Goal: Check status: Check status

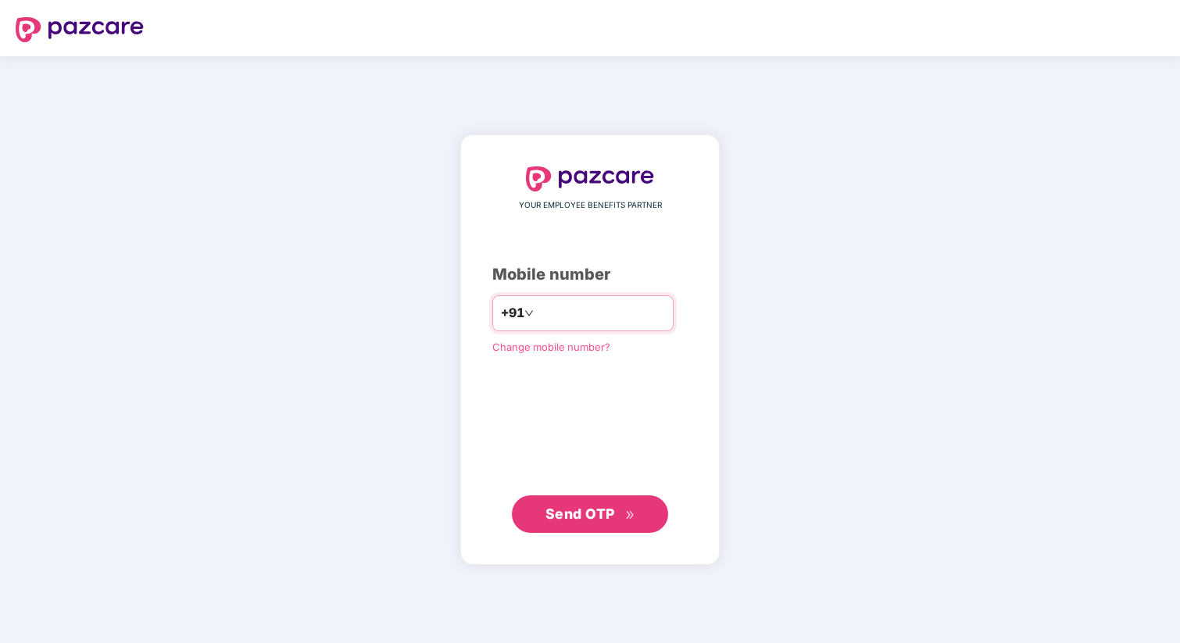
click at [571, 316] on input "number" at bounding box center [601, 313] width 128 height 25
type input "**********"
click at [608, 520] on span "Send OTP" at bounding box center [580, 513] width 70 height 16
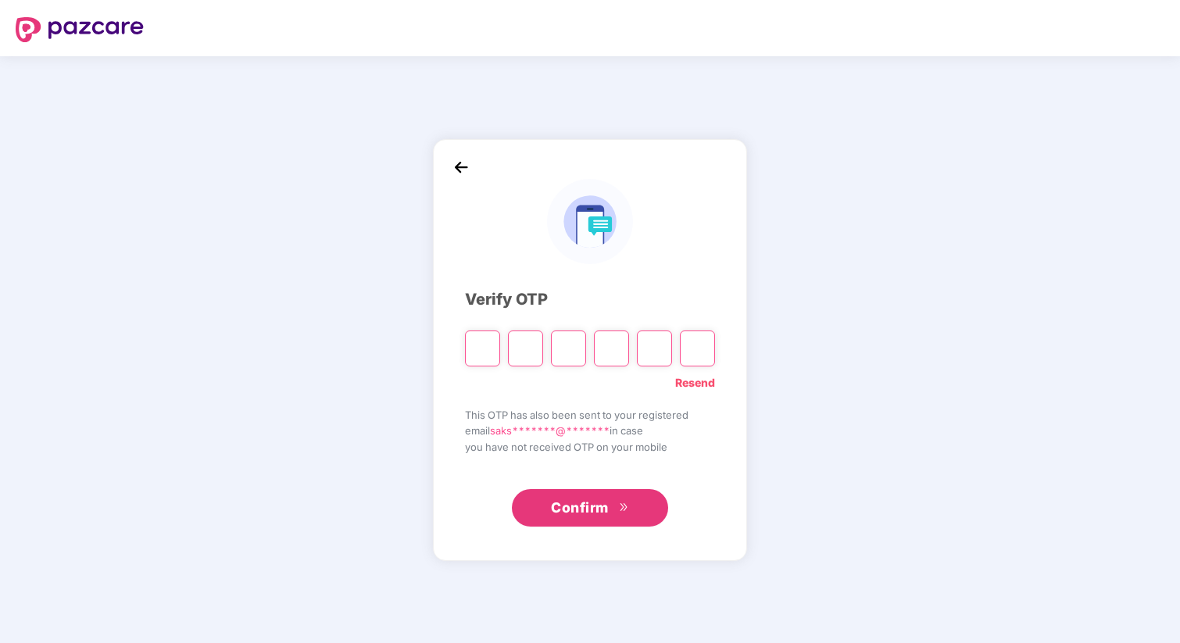
click at [484, 354] on input "Please enter verification code. Digit 1" at bounding box center [482, 348] width 35 height 36
type input "*"
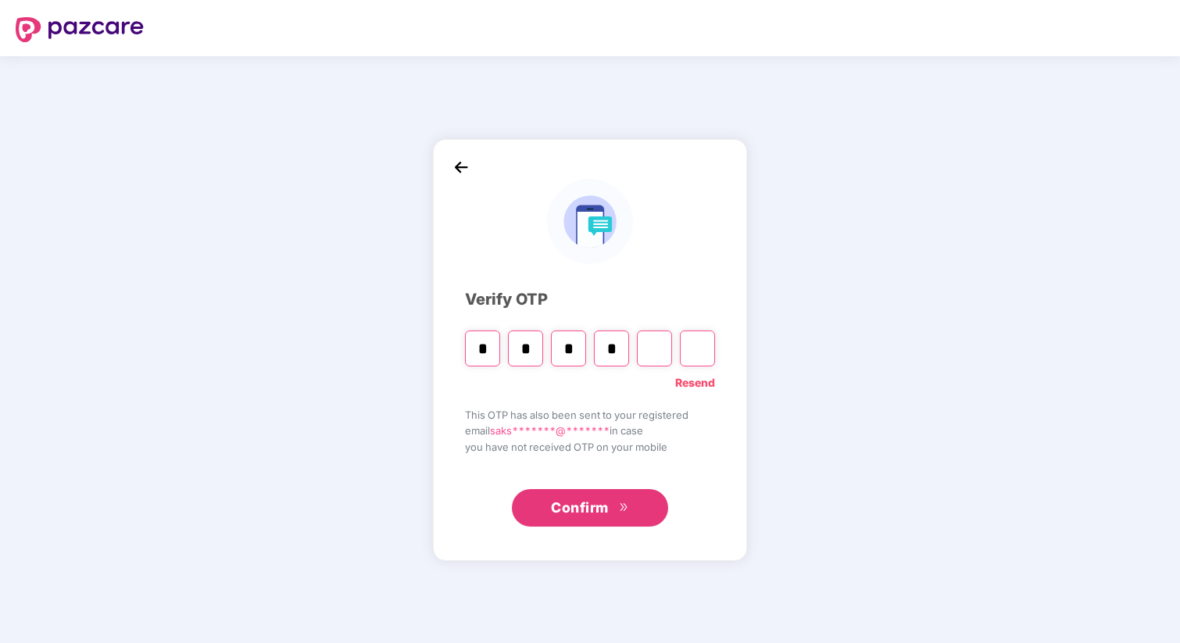
type input "*"
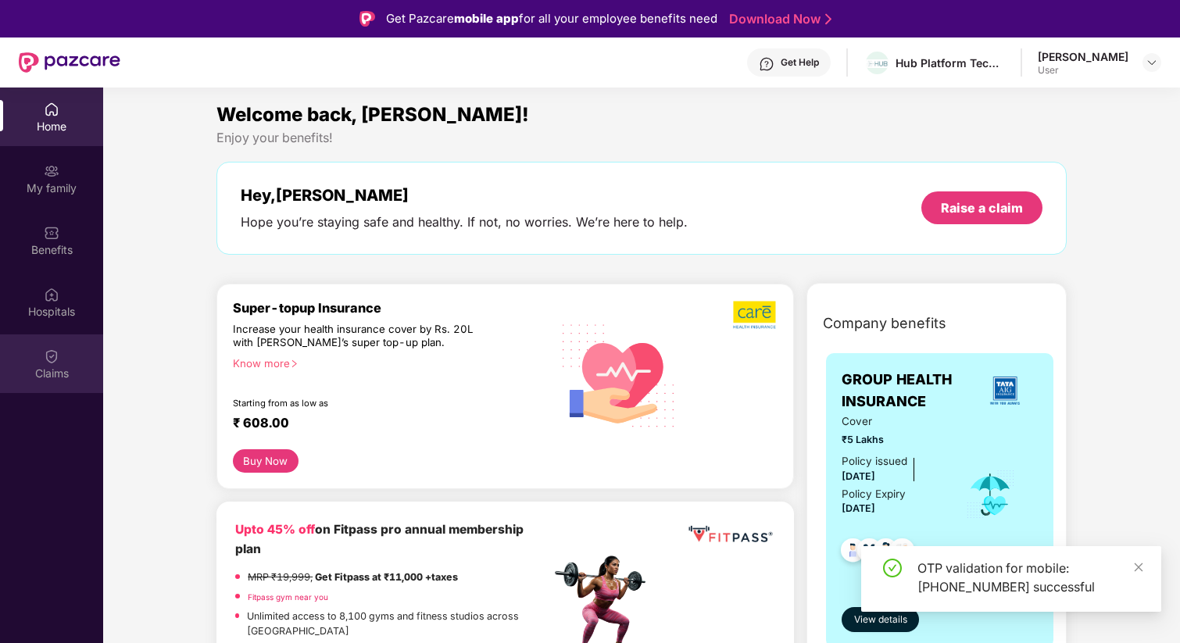
click at [55, 359] on img at bounding box center [52, 356] width 16 height 16
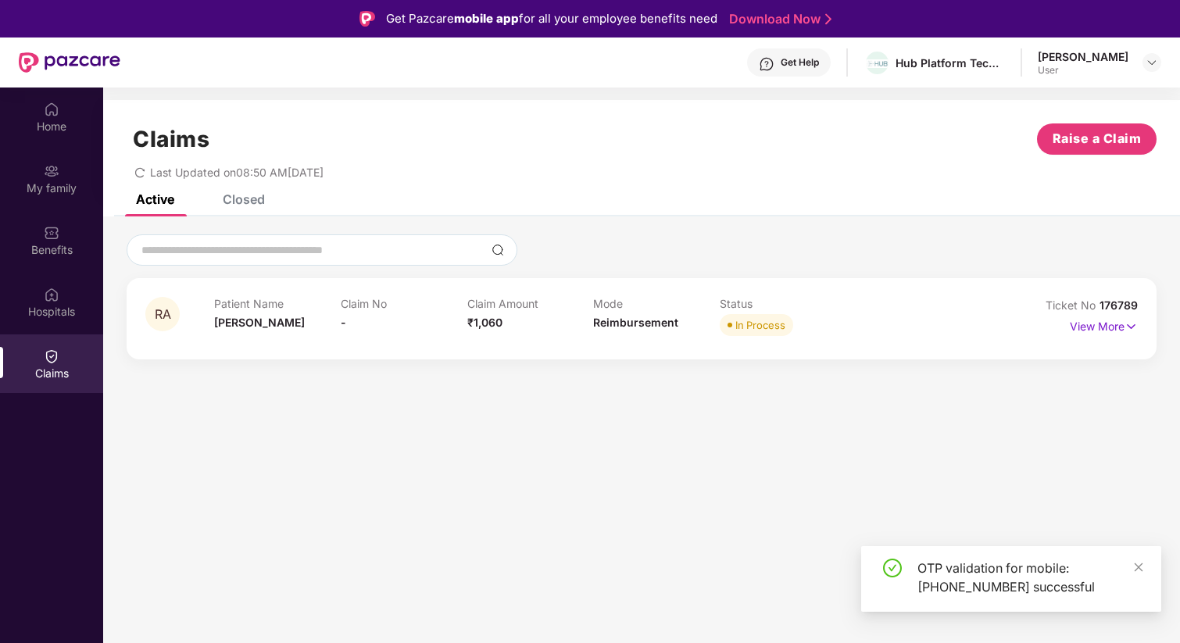
click at [917, 333] on div "Patient Name [PERSON_NAME] Claim No - Claim Amount ₹1,060 Mode Reimbursement St…" at bounding box center [593, 318] width 758 height 43
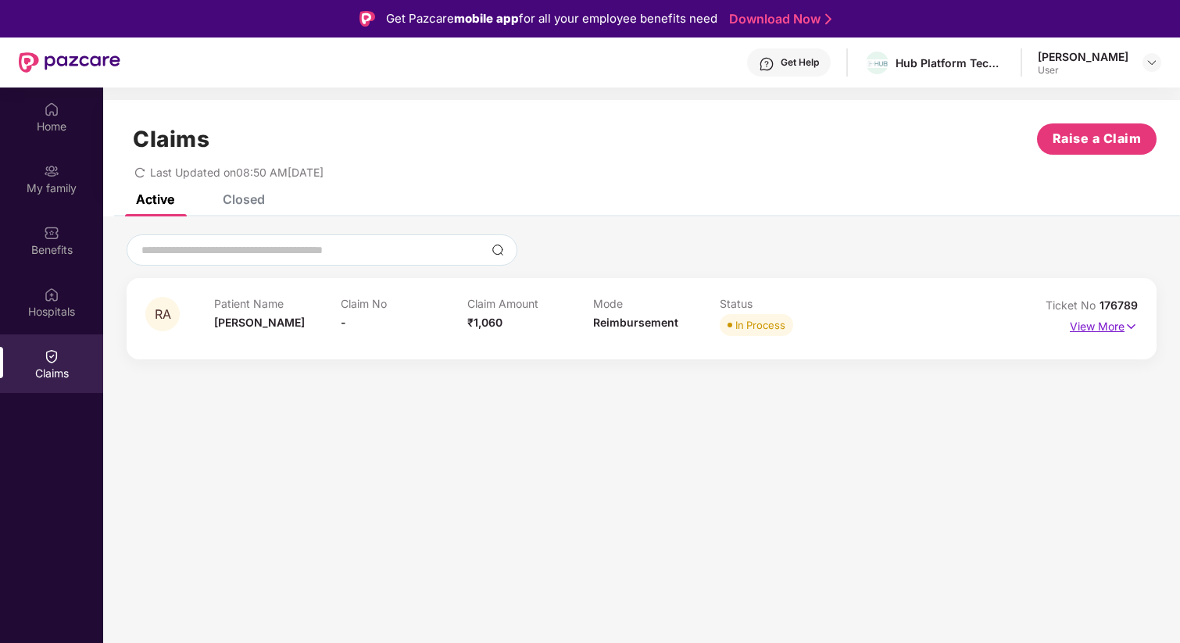
click at [1080, 330] on p "View More" at bounding box center [1103, 324] width 68 height 21
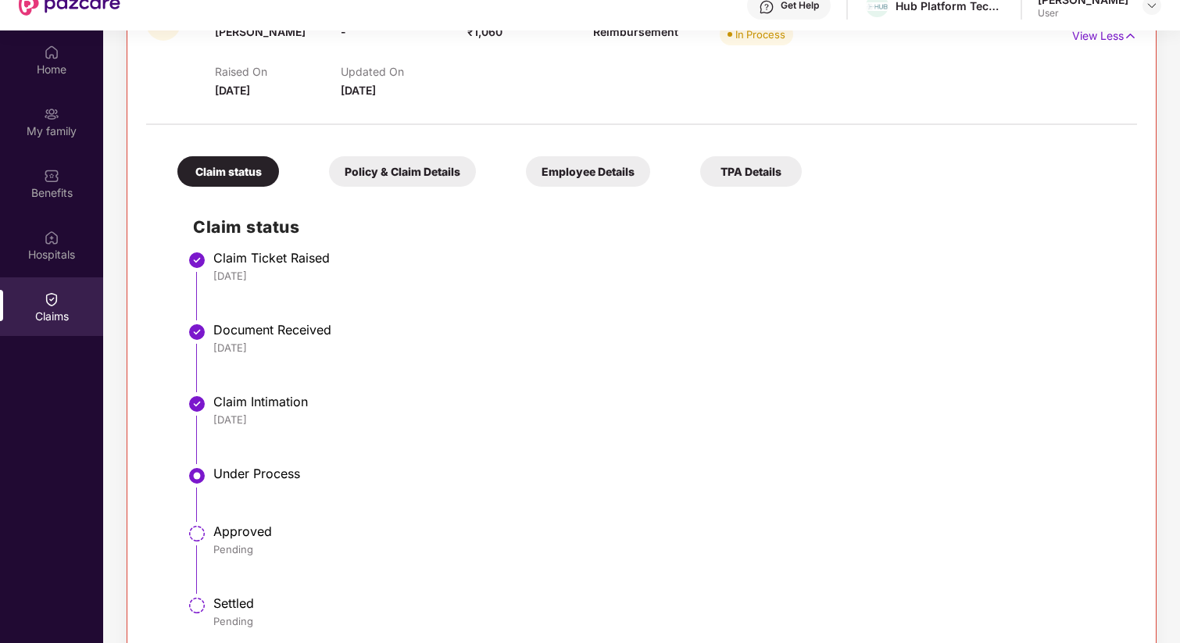
scroll to position [87, 0]
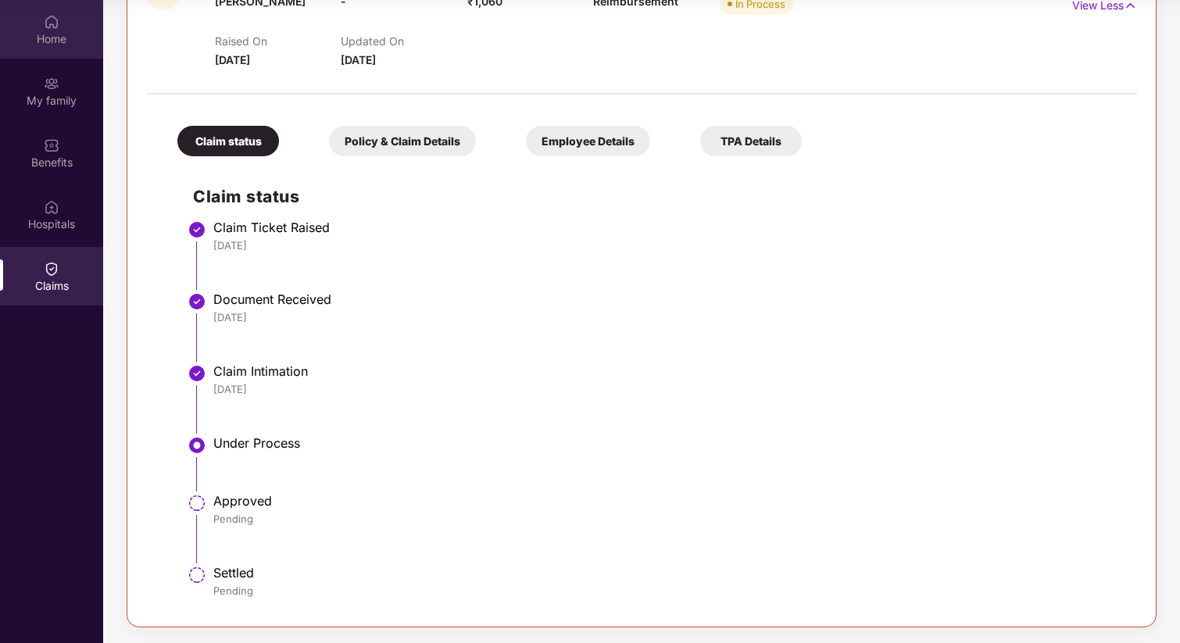
click at [51, 34] on div "Home" at bounding box center [51, 39] width 103 height 16
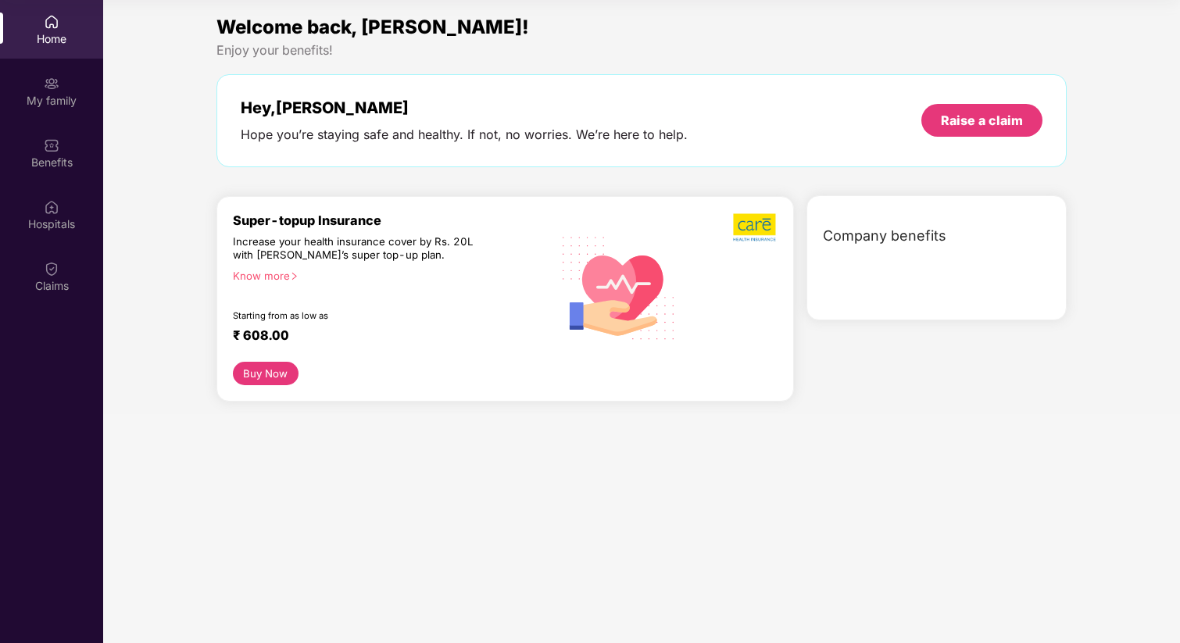
scroll to position [0, 0]
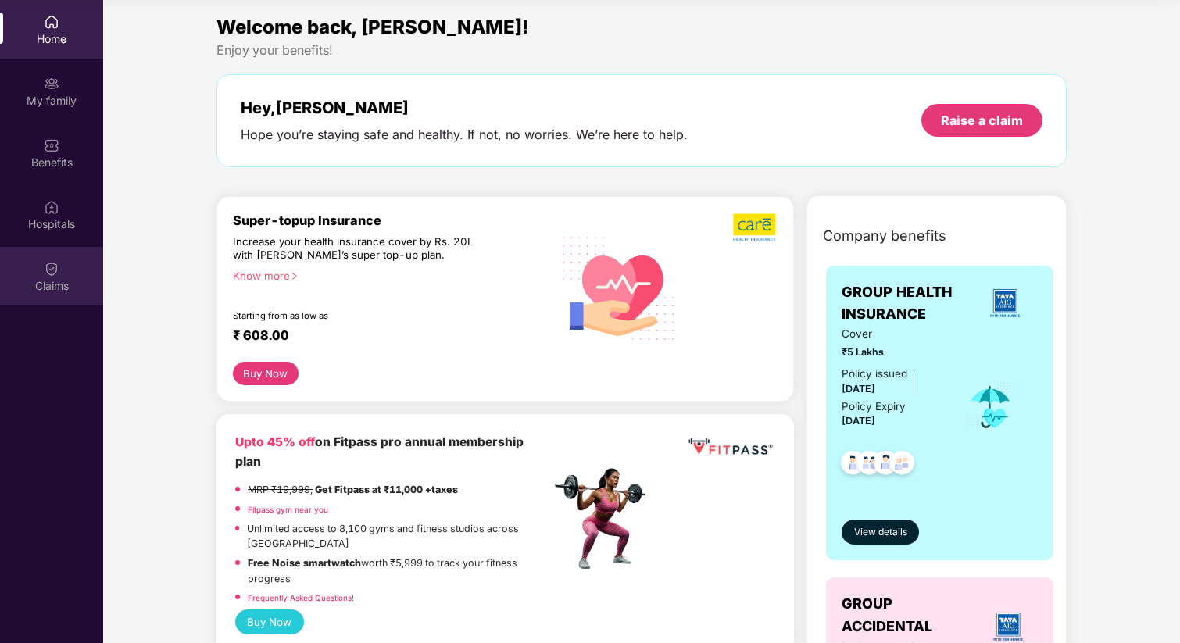
click at [44, 275] on img at bounding box center [52, 269] width 16 height 16
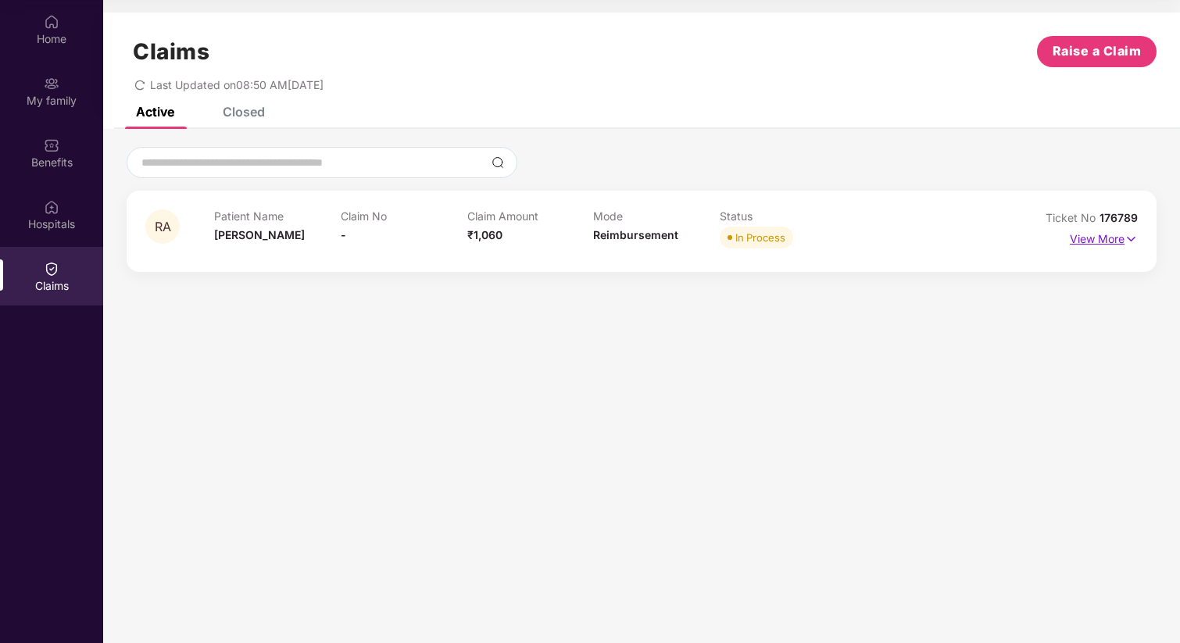
click at [1110, 237] on p "View More" at bounding box center [1103, 237] width 68 height 21
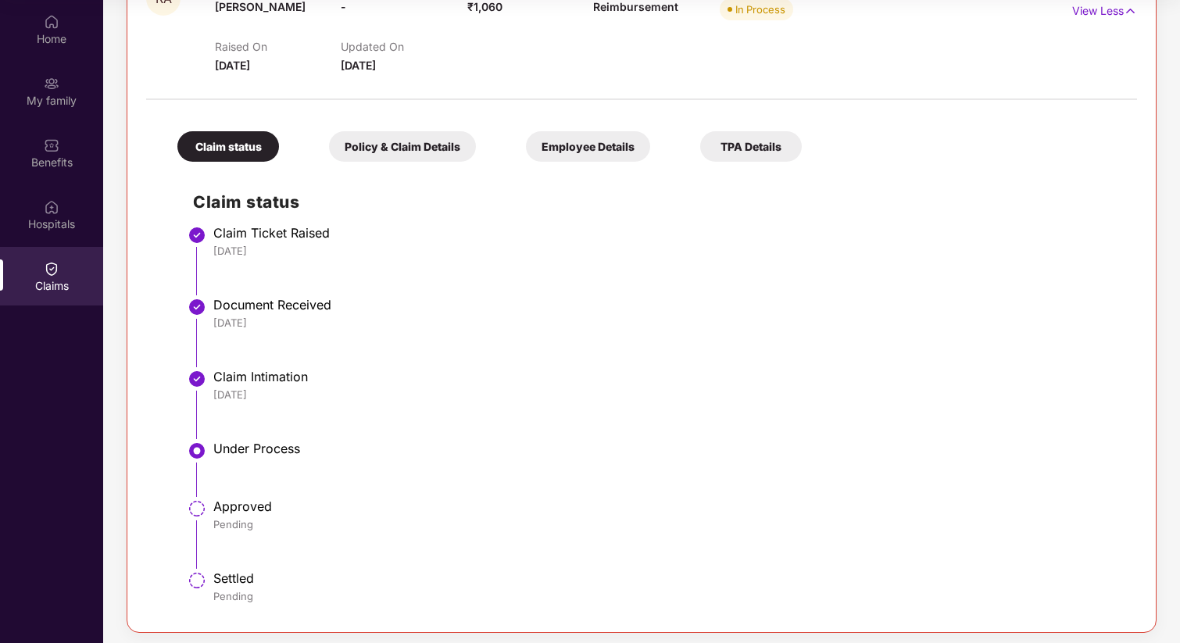
scroll to position [234, 0]
